Goal: Information Seeking & Learning: Compare options

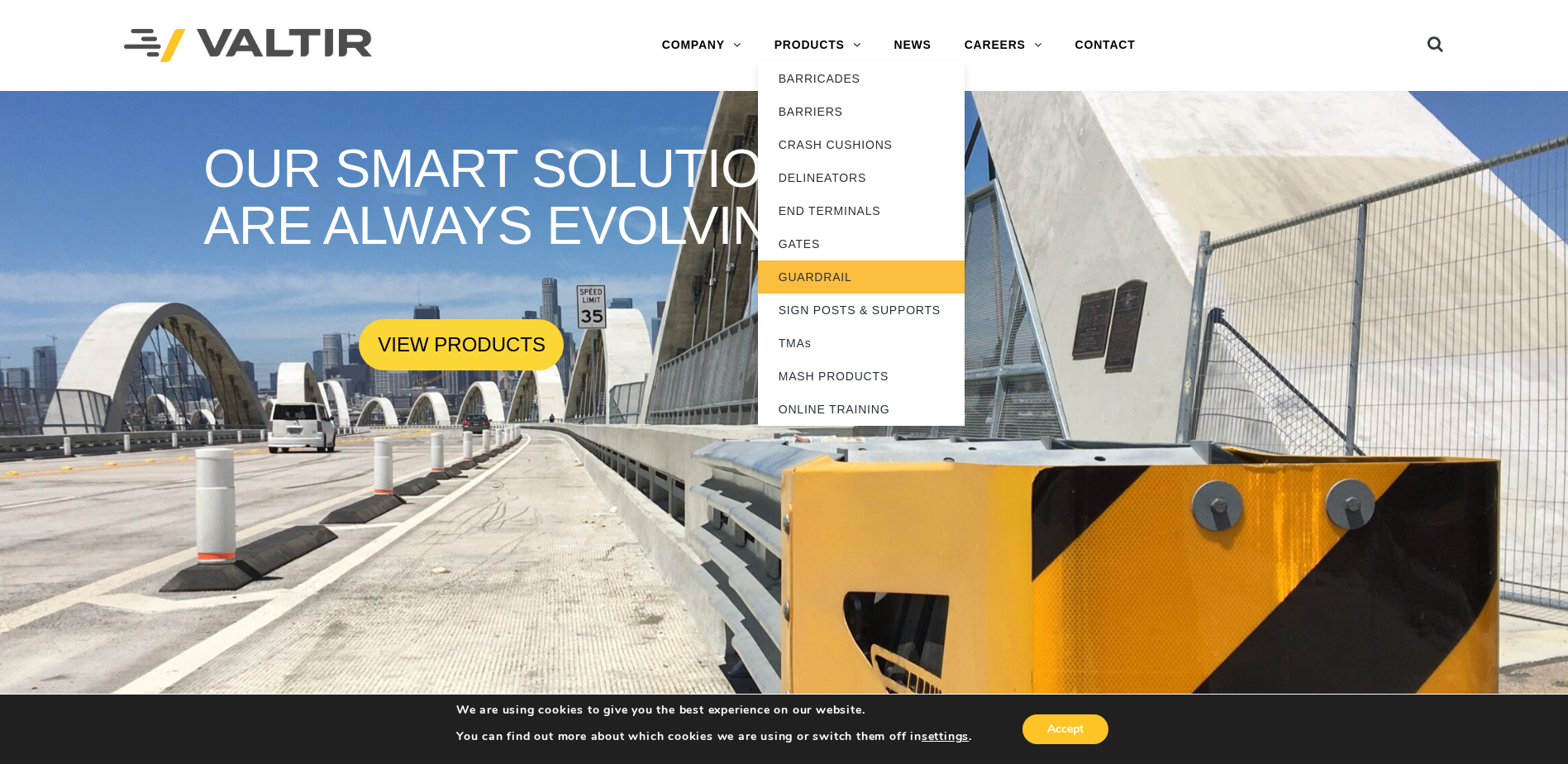
click at [816, 269] on link "GUARDRAIL" at bounding box center [861, 277] width 206 height 33
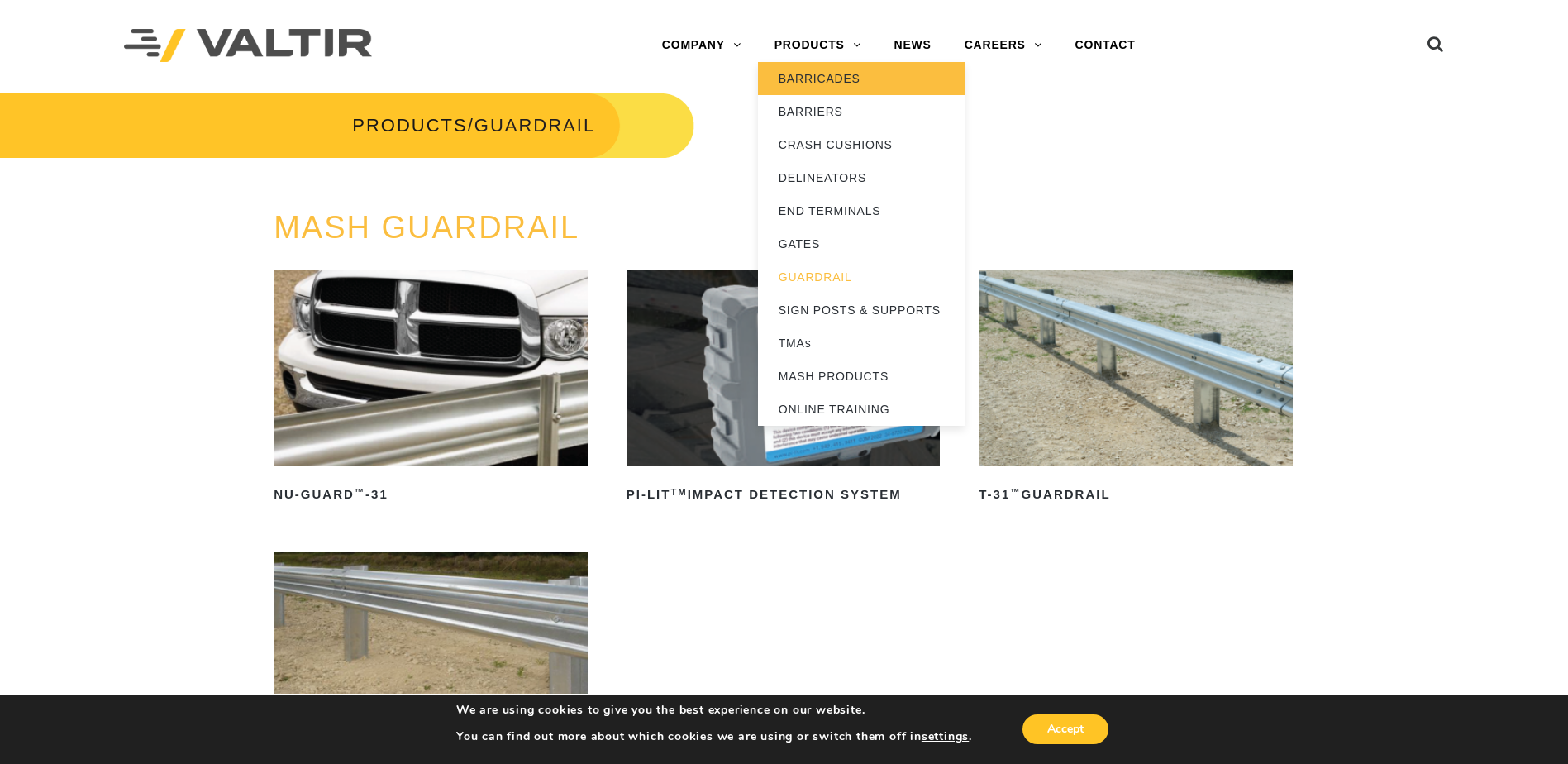
click at [816, 82] on link "BARRICADES" at bounding box center [861, 79] width 206 height 33
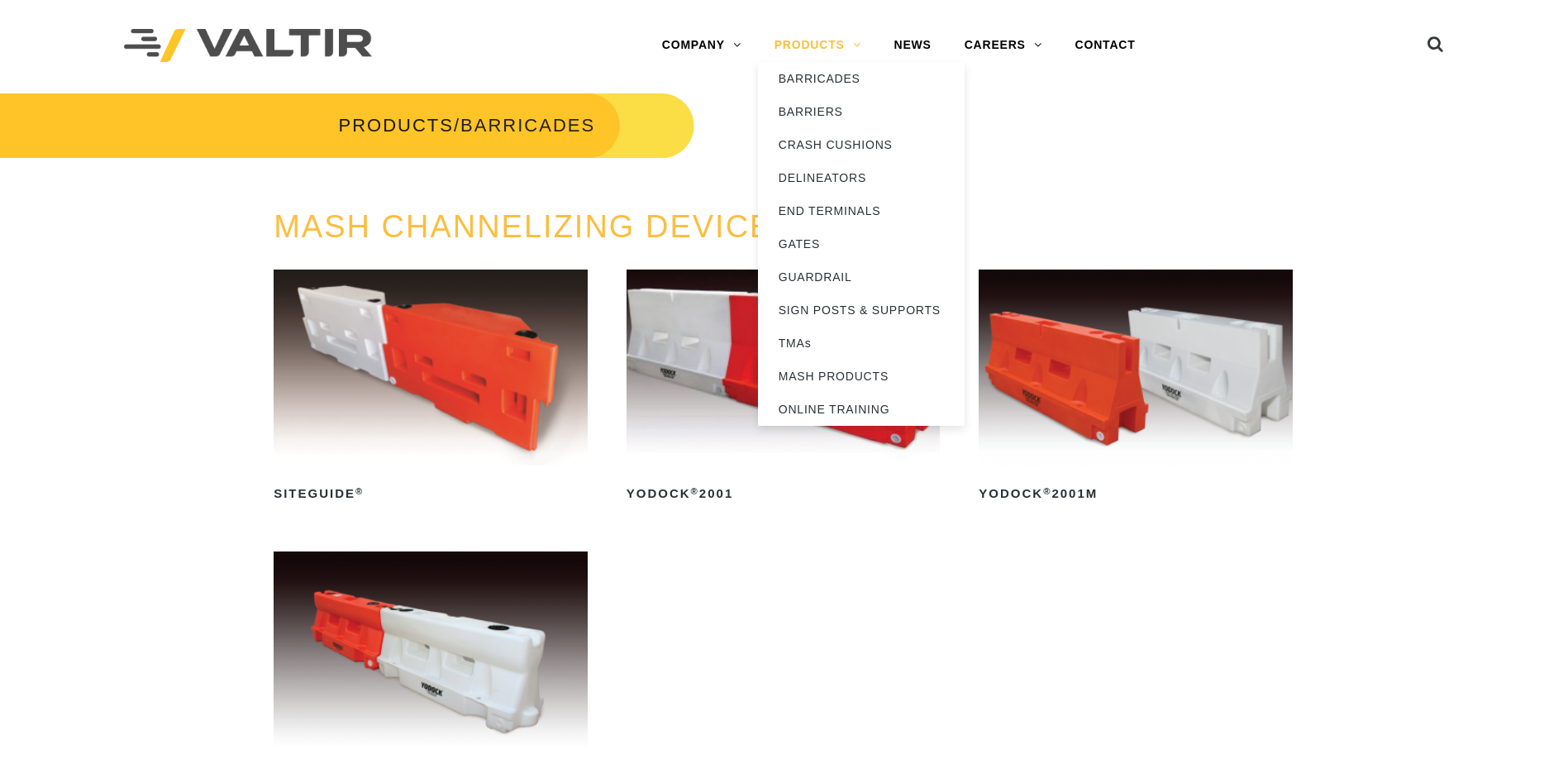
click at [826, 47] on link "PRODUCTS" at bounding box center [817, 46] width 120 height 33
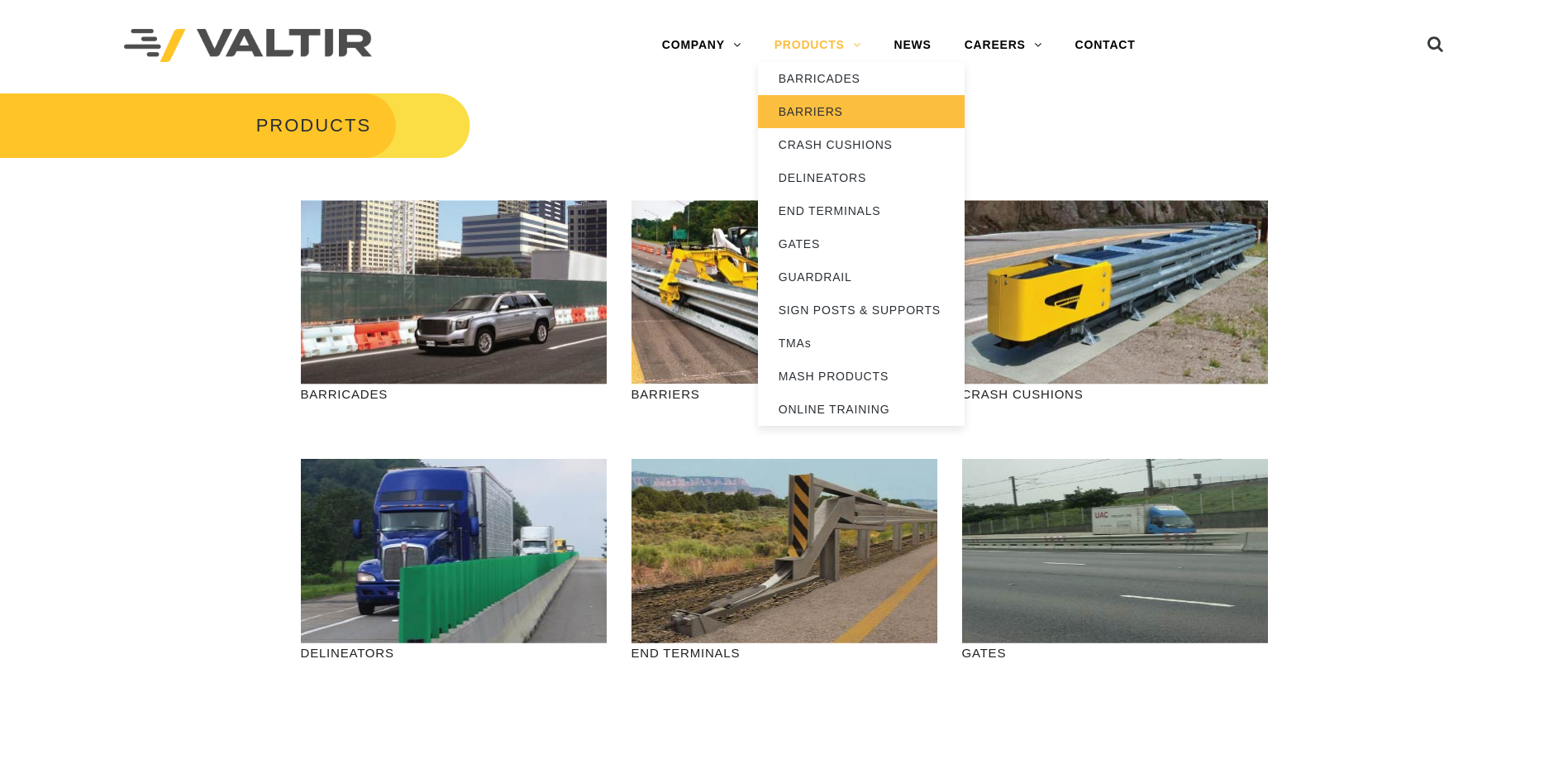
click at [823, 108] on link "BARRIERS" at bounding box center [861, 112] width 206 height 33
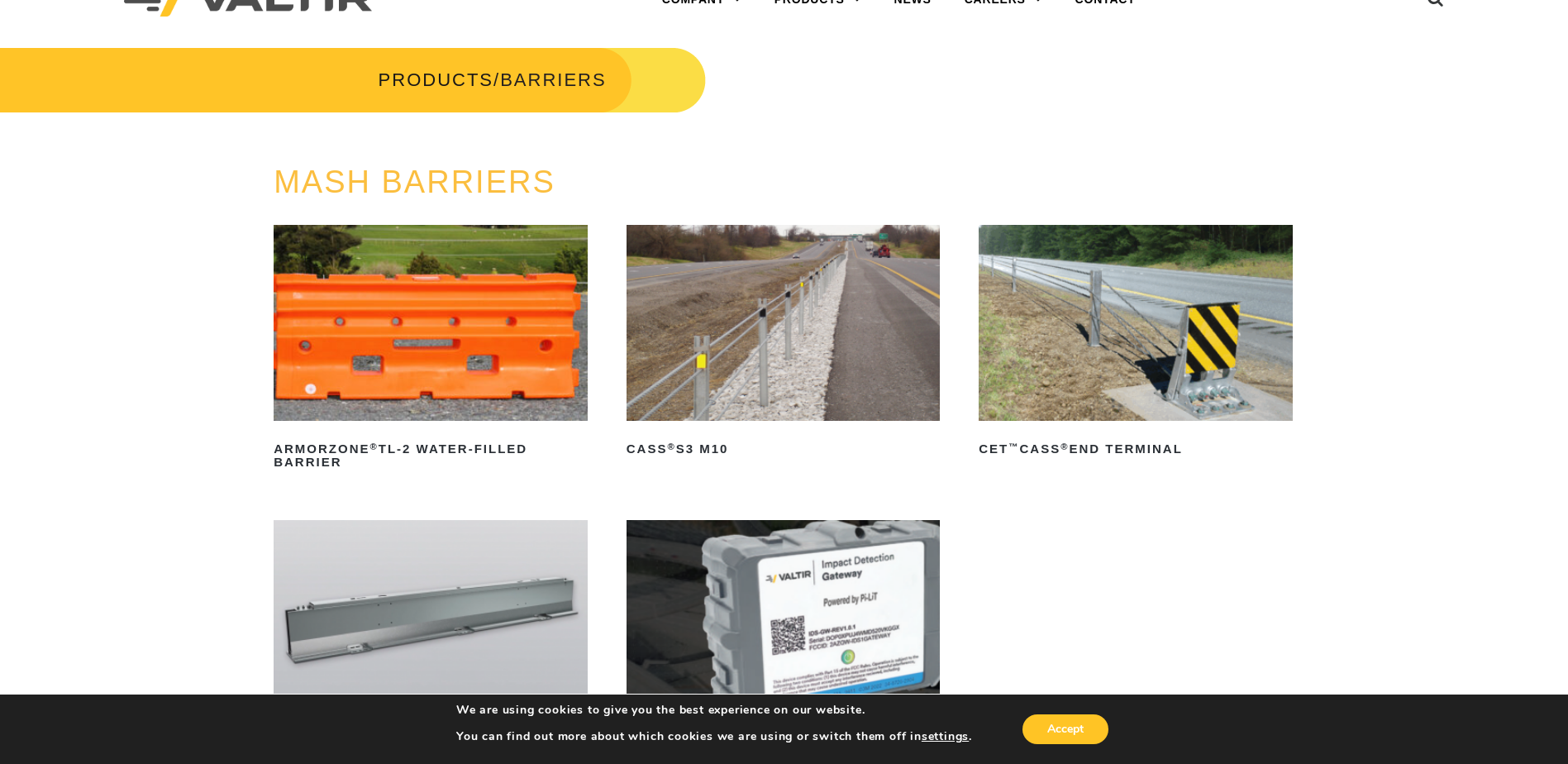
scroll to position [82, 0]
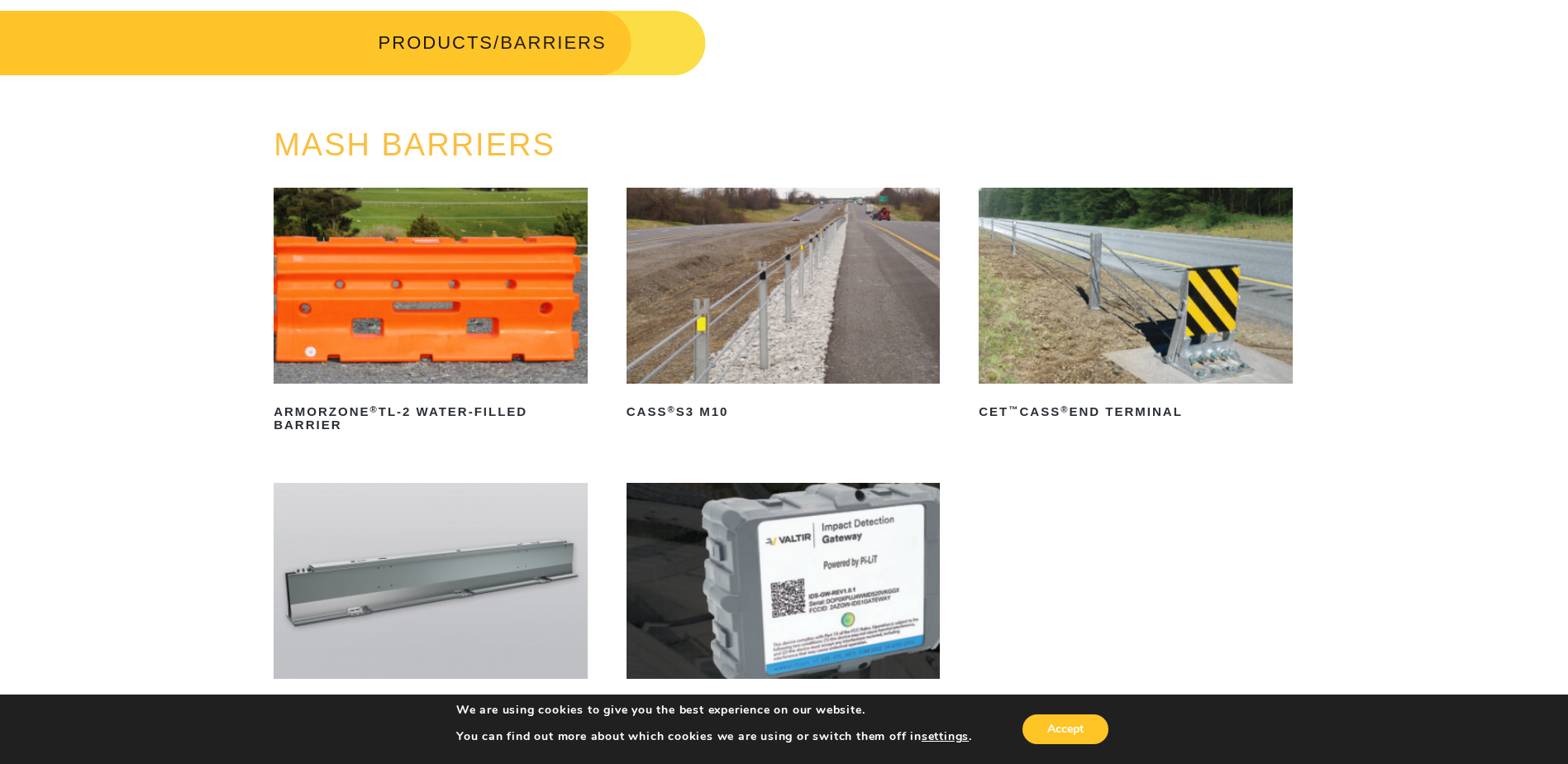
click at [756, 336] on img at bounding box center [783, 285] width 314 height 196
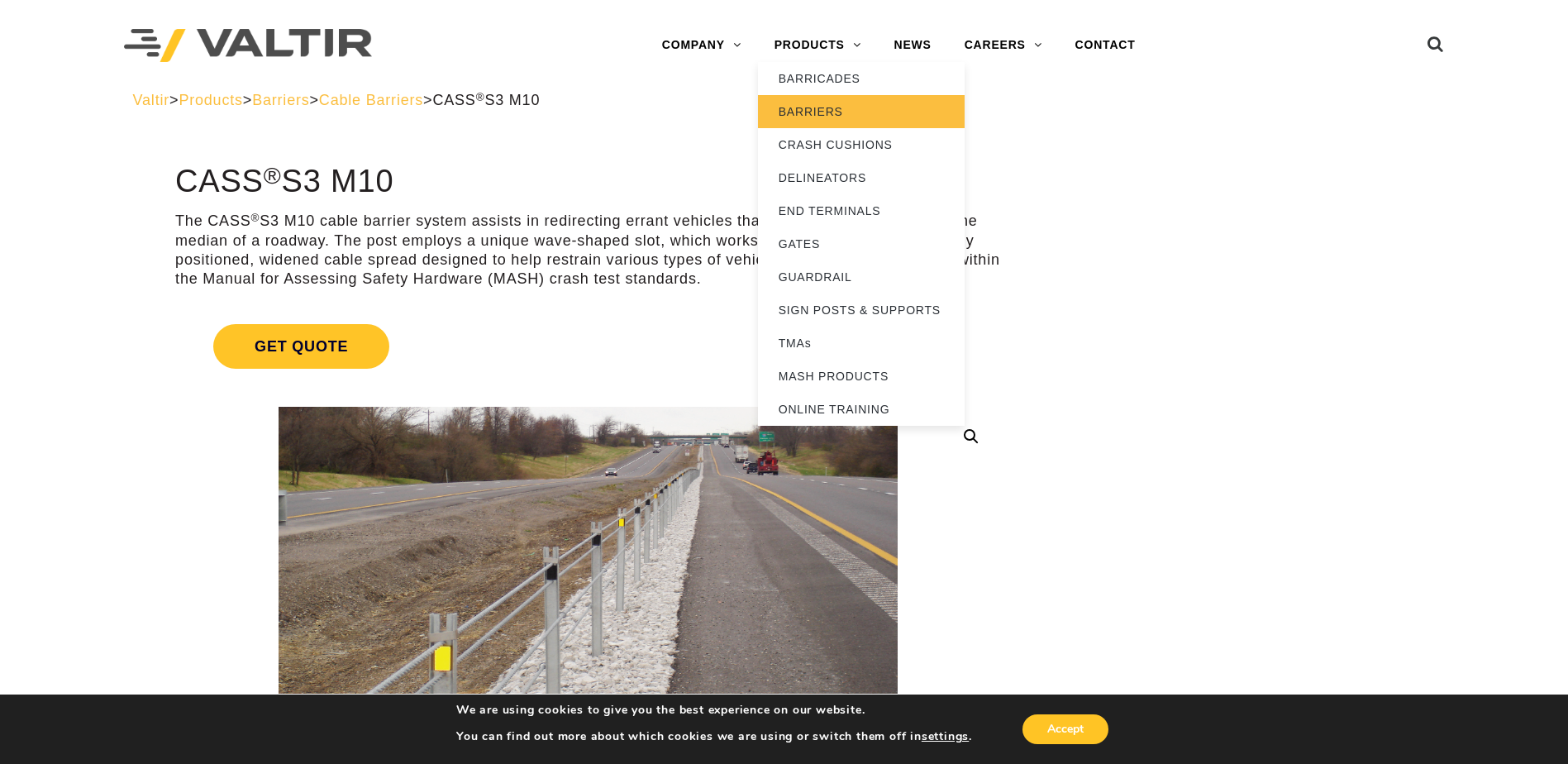
click at [809, 111] on link "BARRIERS" at bounding box center [861, 112] width 206 height 33
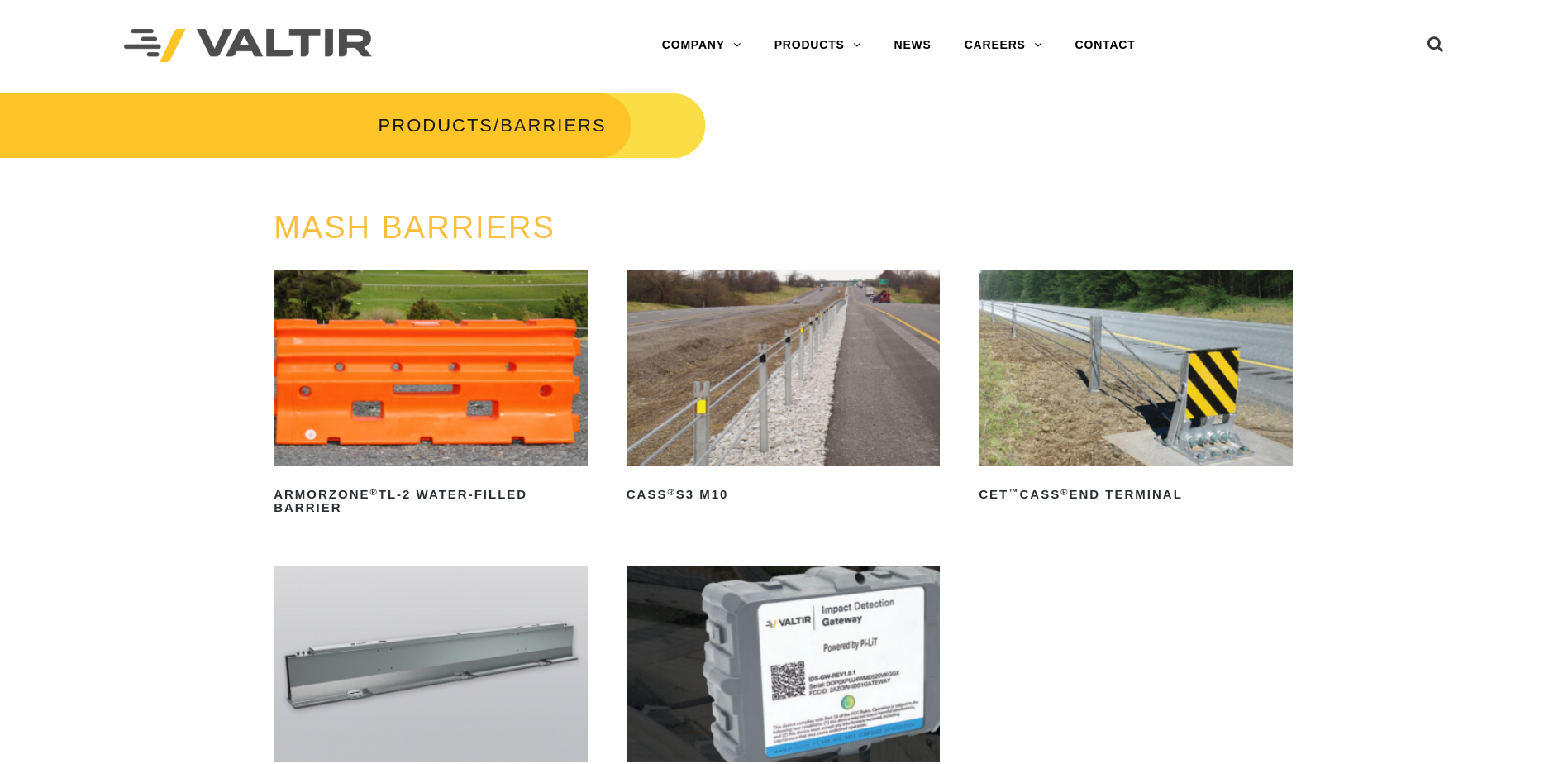
click at [818, 346] on img at bounding box center [783, 368] width 314 height 196
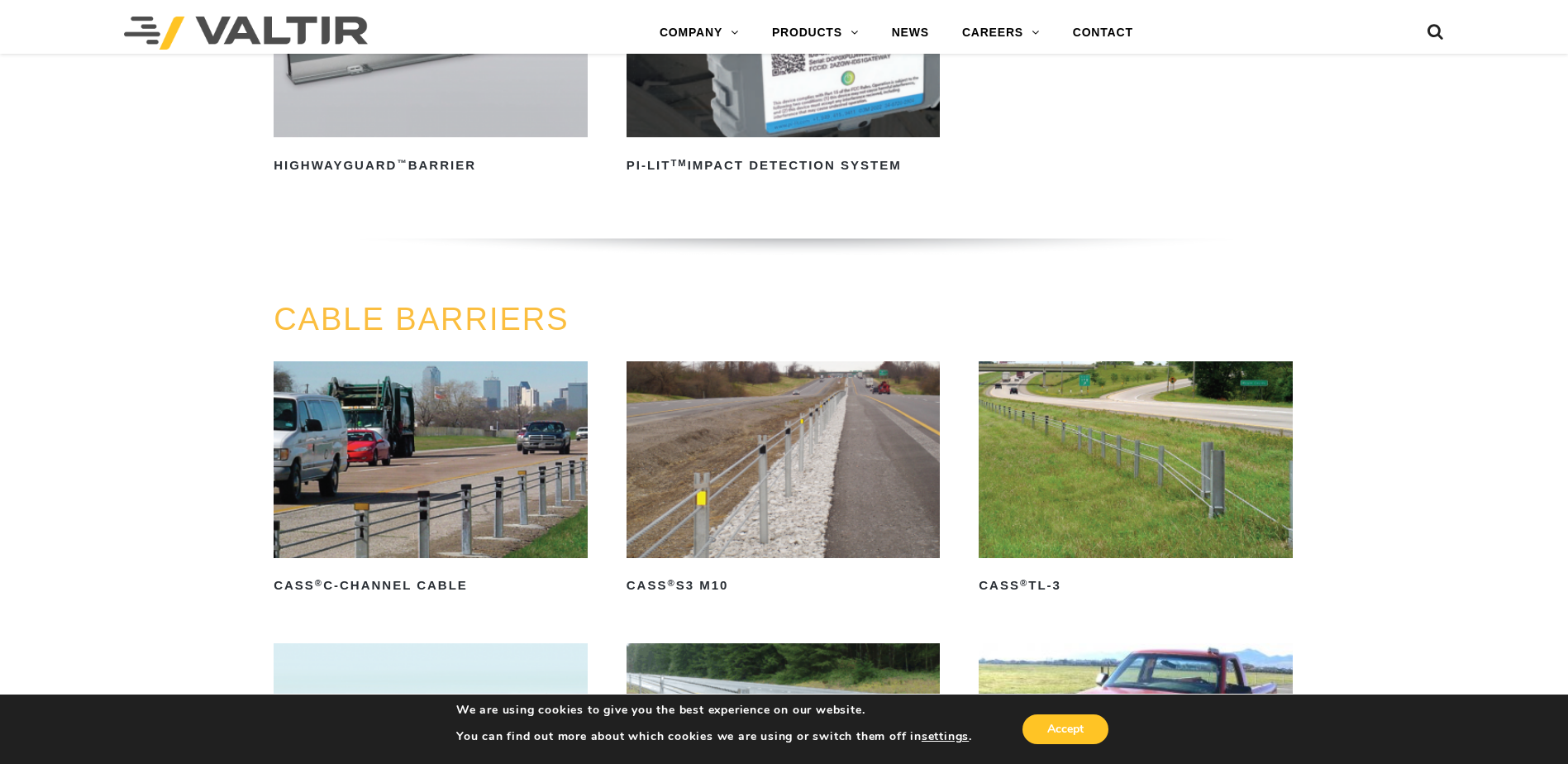
scroll to position [744, 0]
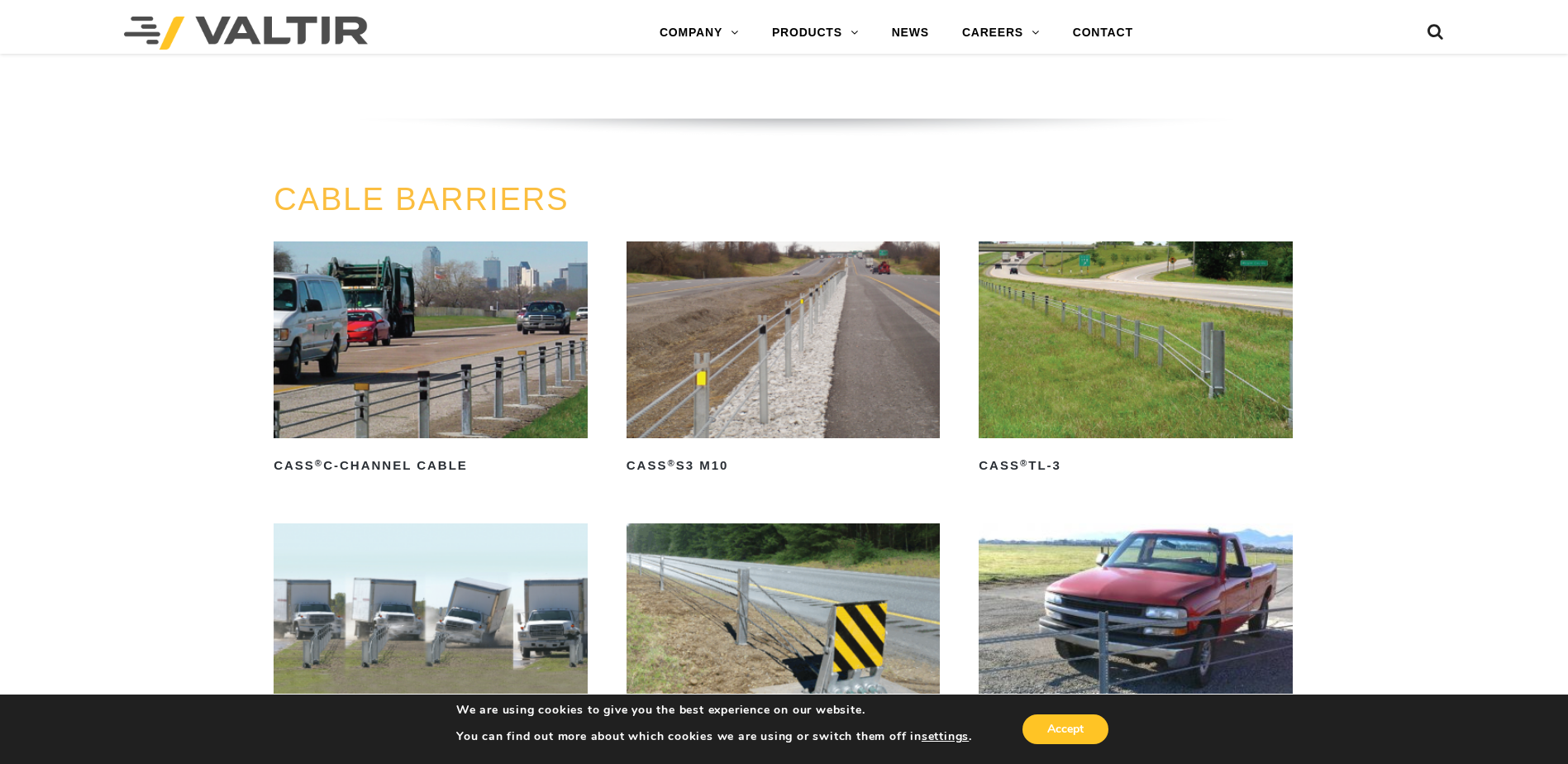
click at [1096, 331] on img at bounding box center [1136, 340] width 314 height 196
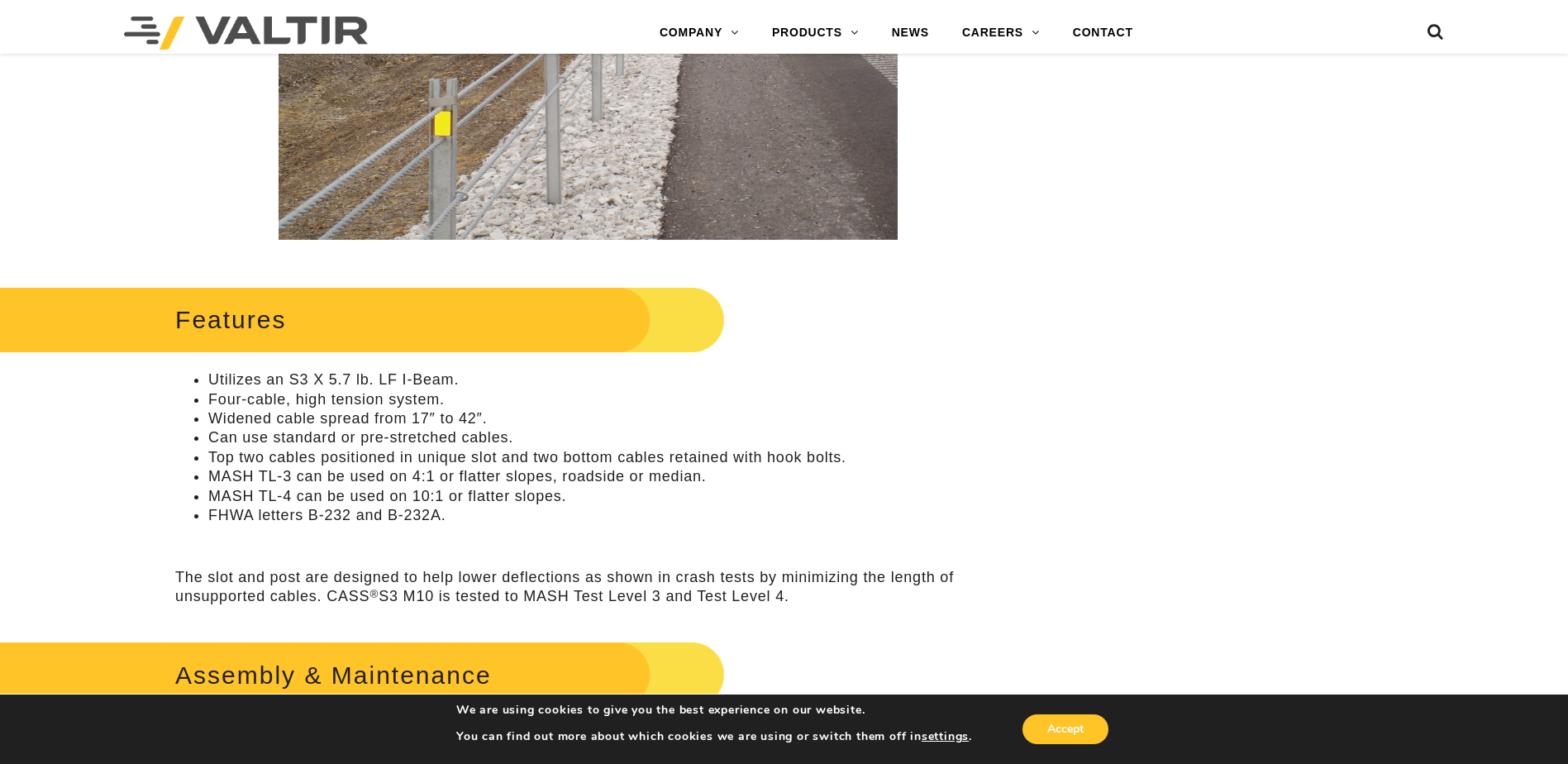
scroll to position [496, 0]
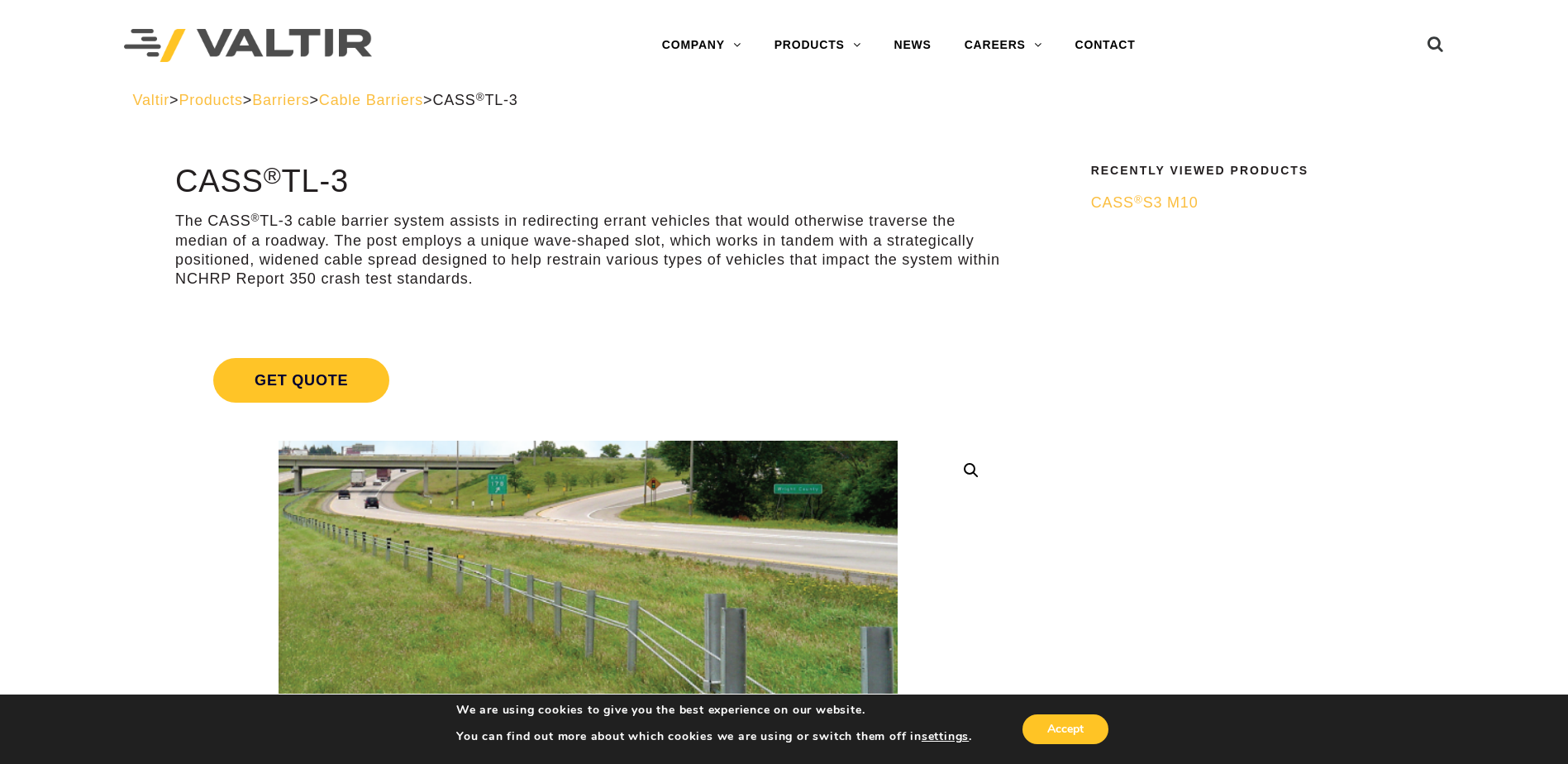
click at [1116, 202] on span "CASS ® S3 M10" at bounding box center [1144, 202] width 108 height 17
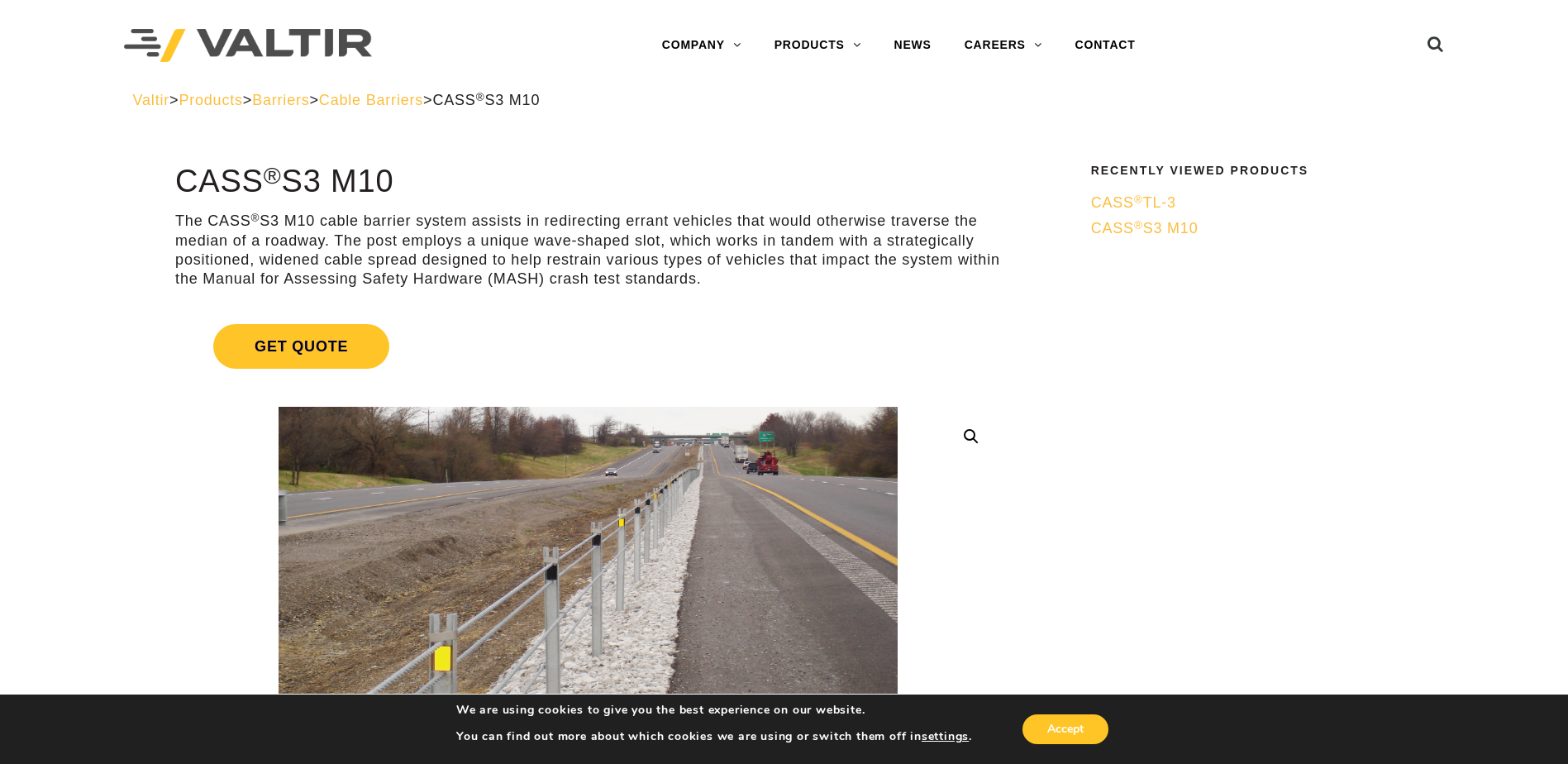
click at [1127, 195] on span "CASS ® TL-3" at bounding box center [1133, 202] width 85 height 17
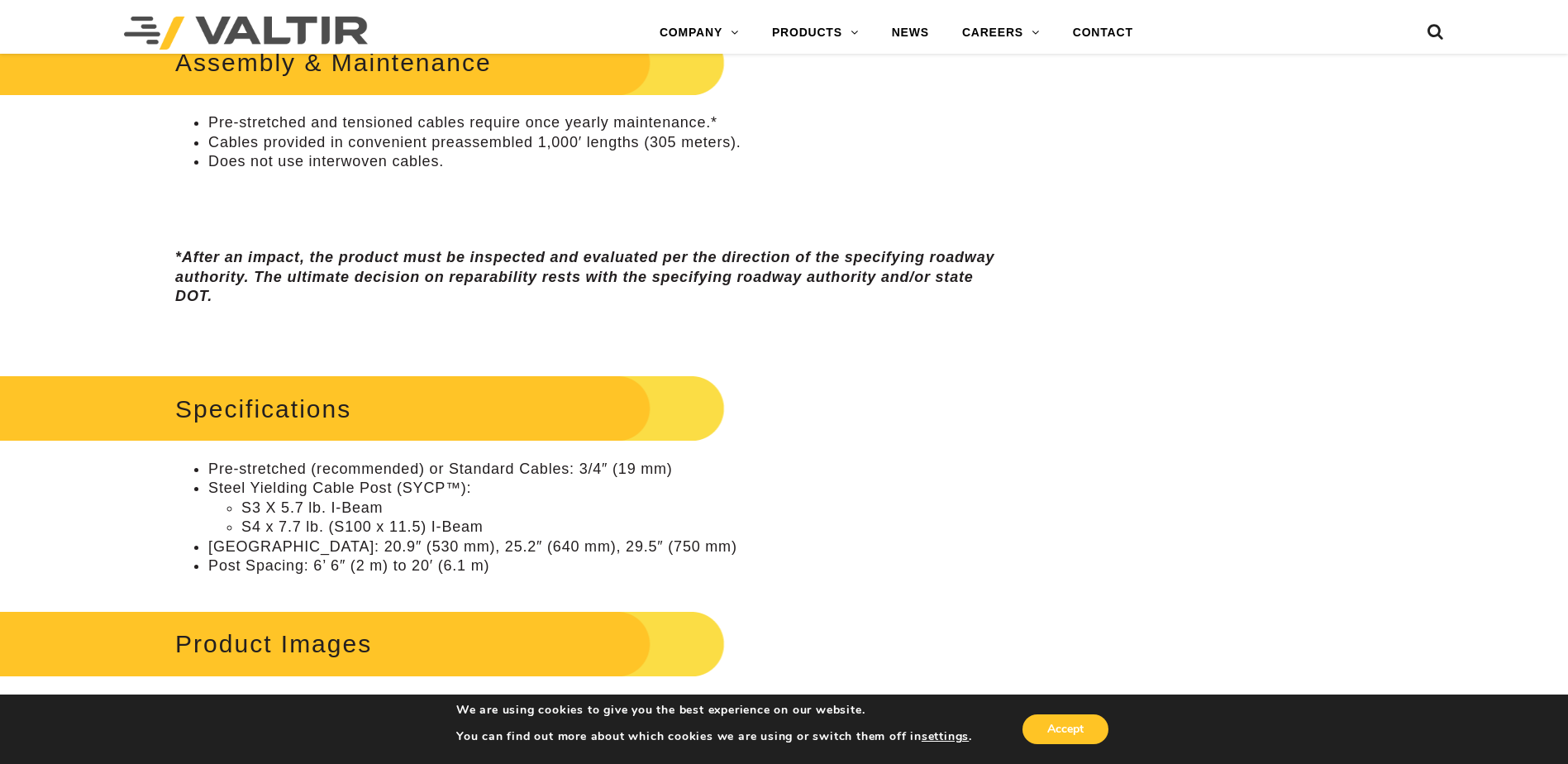
scroll to position [1240, 0]
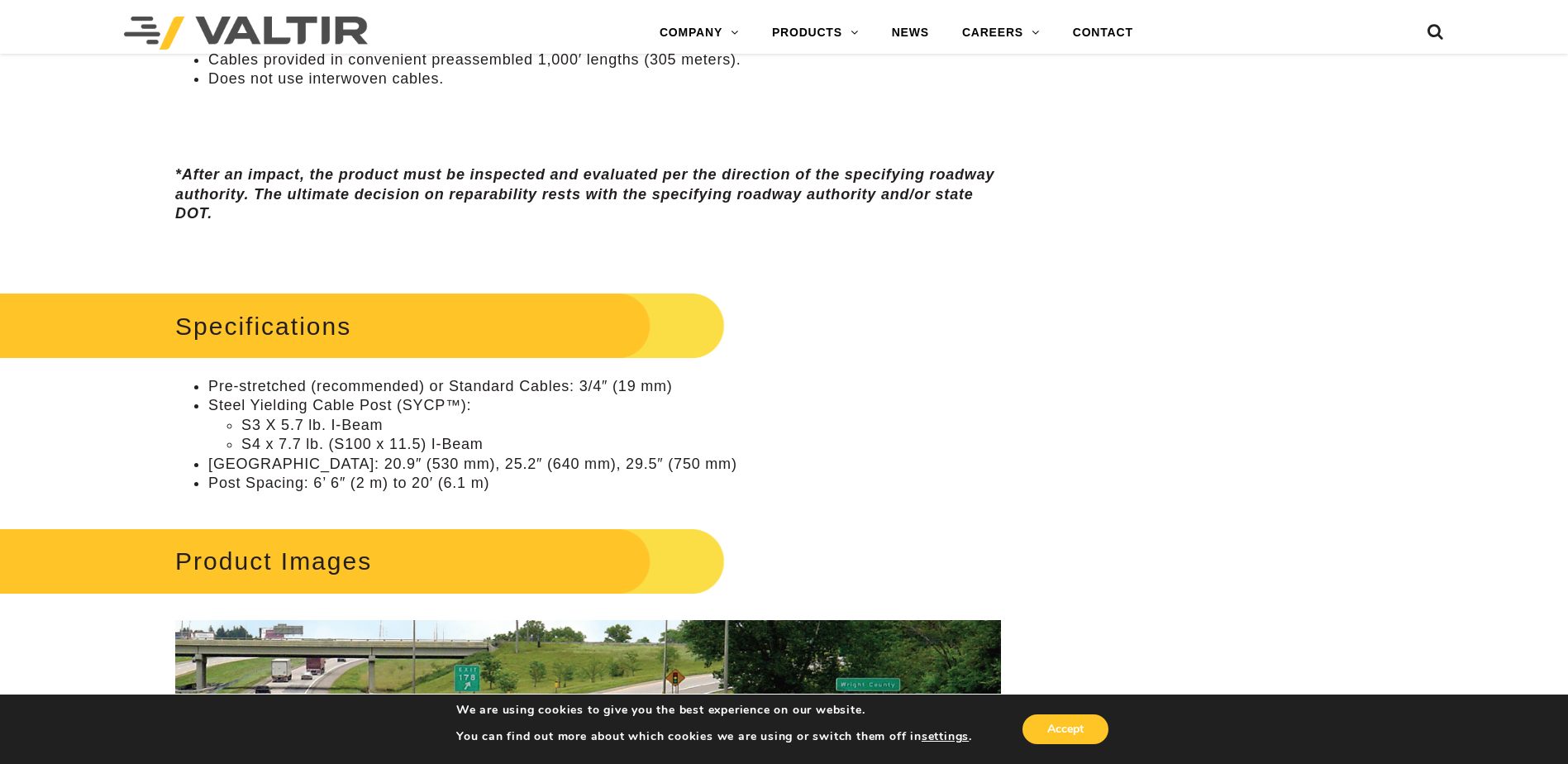
click at [635, 456] on li "[GEOGRAPHIC_DATA]: 20.9″ (530 mm), 25.2″ (640 mm), 29.5″ (750 mm)" at bounding box center [605, 465] width 793 height 19
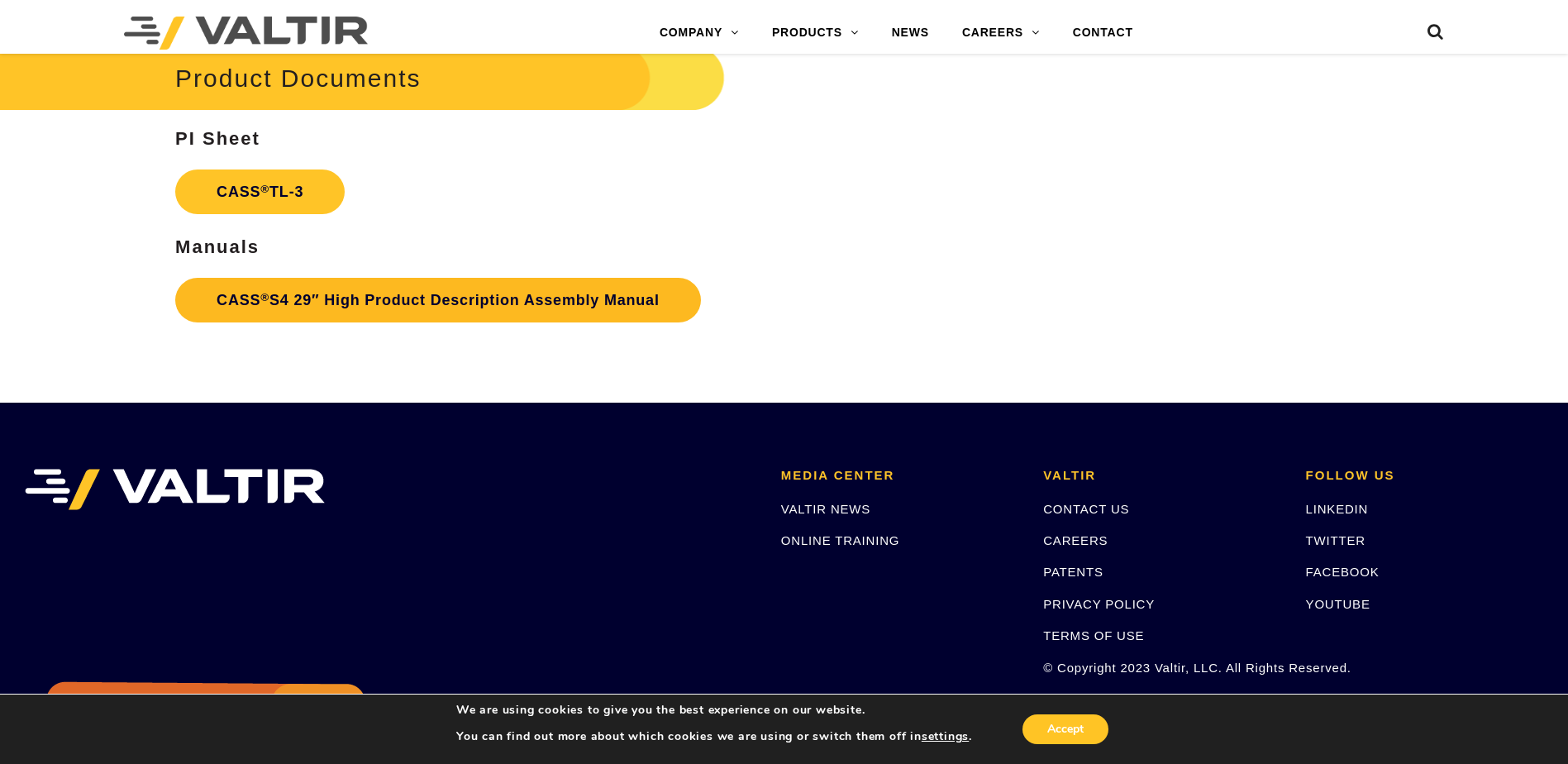
scroll to position [2729, 0]
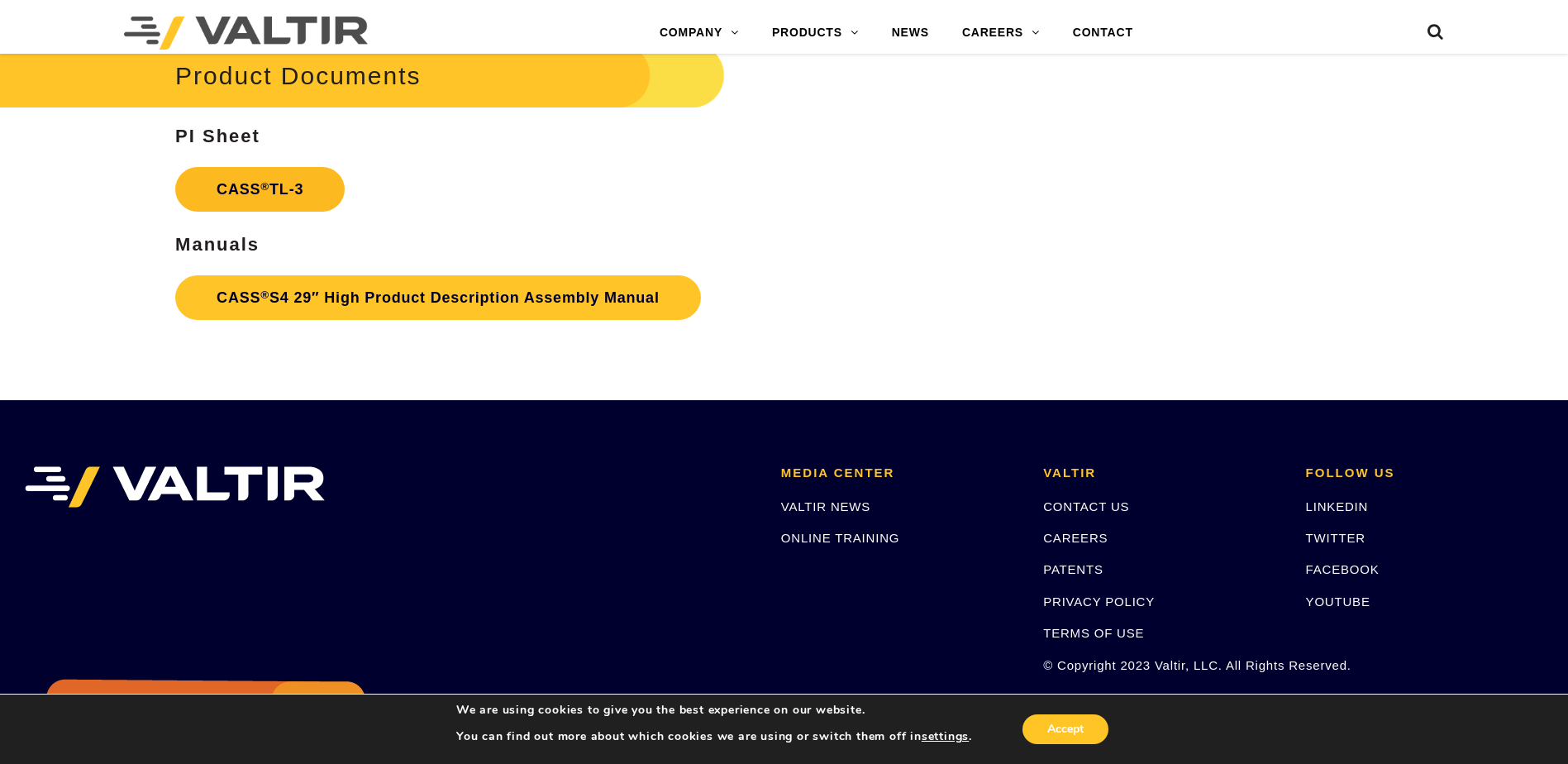
click at [273, 187] on link "CASS ® TL-3" at bounding box center [260, 189] width 170 height 45
